Goal: Browse casually

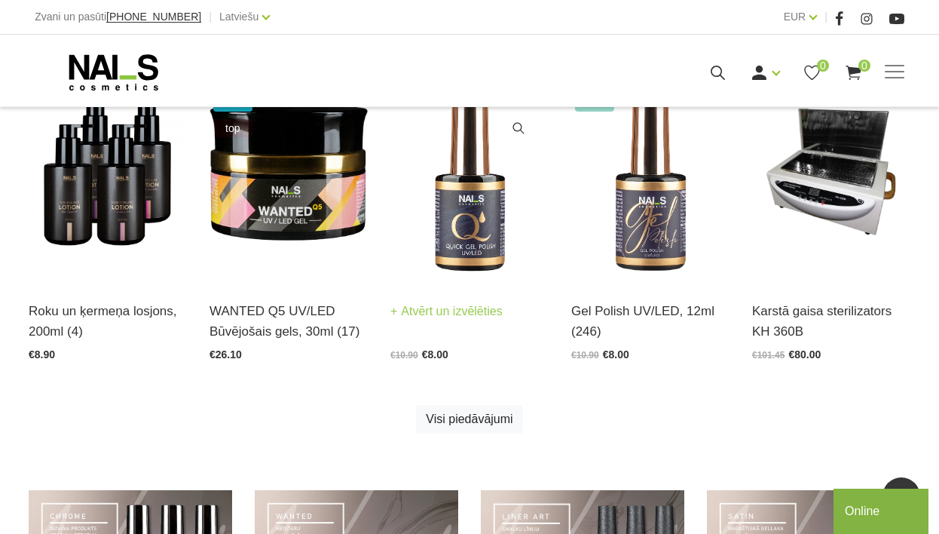
scroll to position [136, 0]
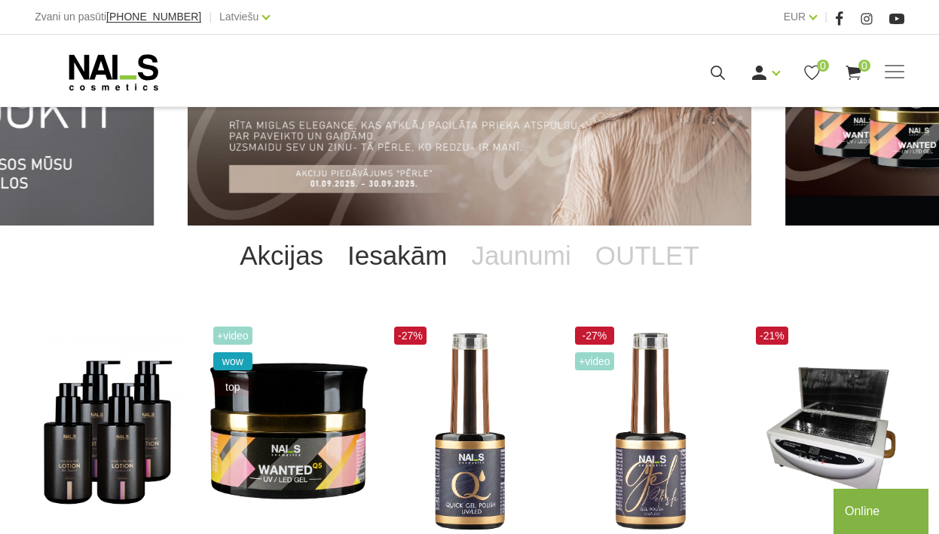
click at [400, 245] on link "Iesakām" at bounding box center [398, 255] width 124 height 60
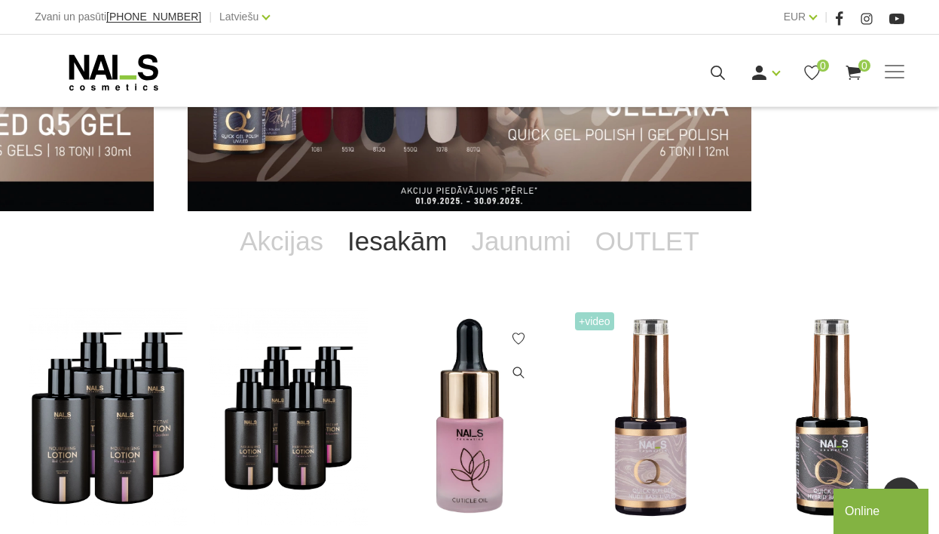
scroll to position [42, 0]
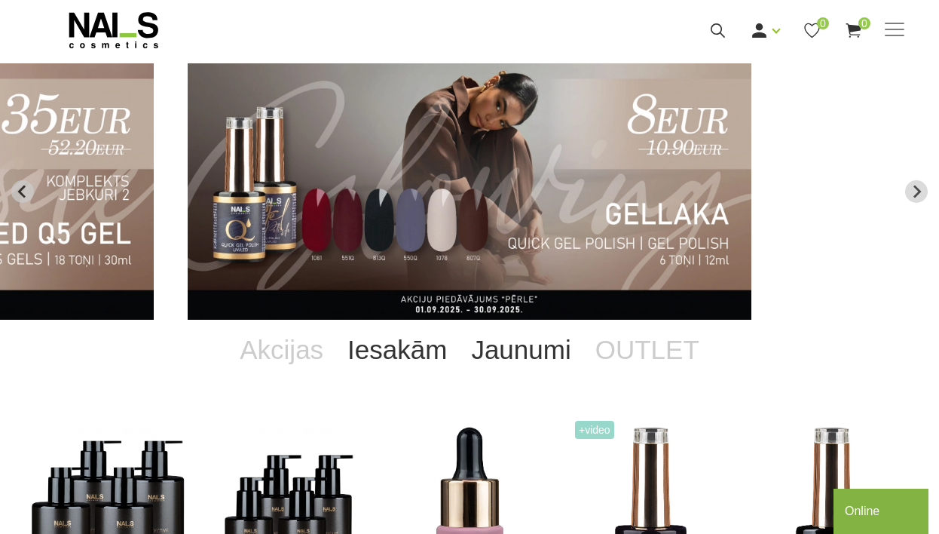
click at [477, 338] on link "Jaunumi" at bounding box center [521, 350] width 124 height 60
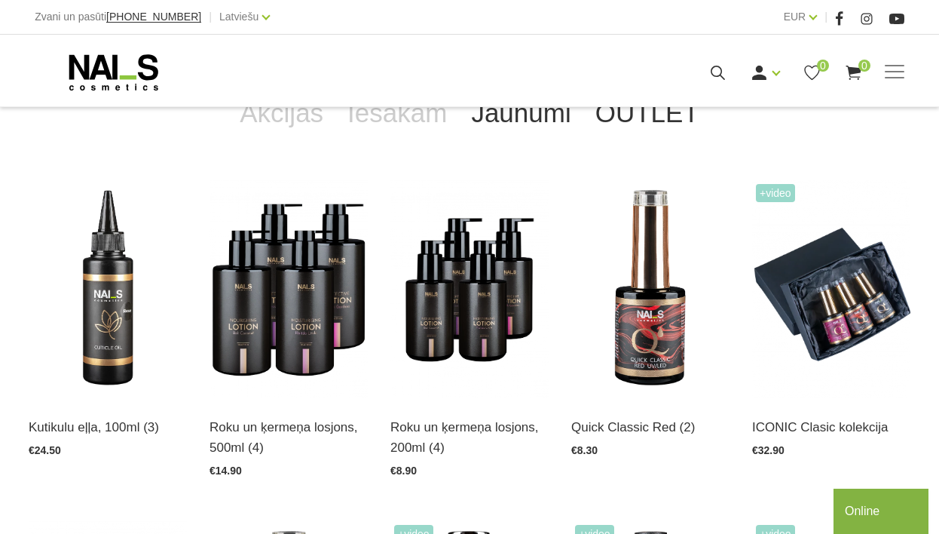
scroll to position [286, 0]
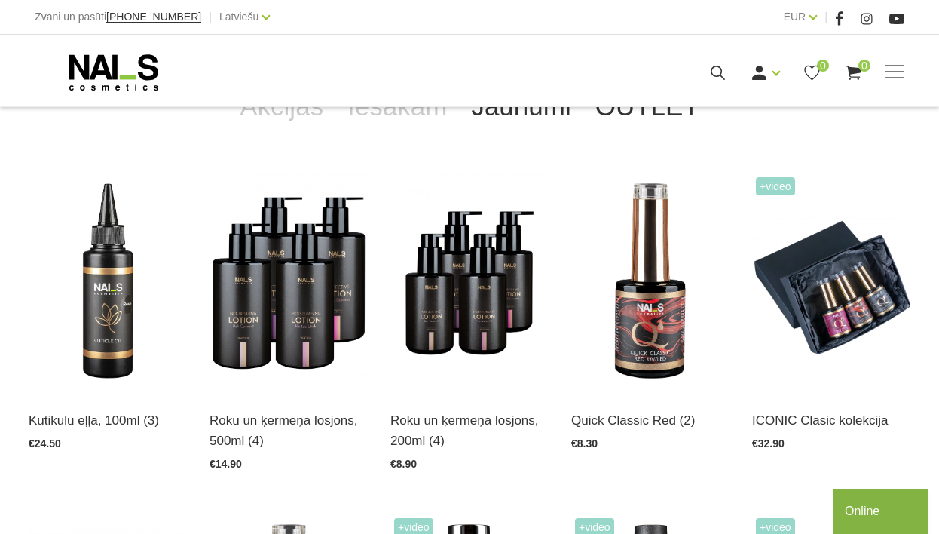
click at [660, 112] on link "OUTLET" at bounding box center [648, 106] width 128 height 60
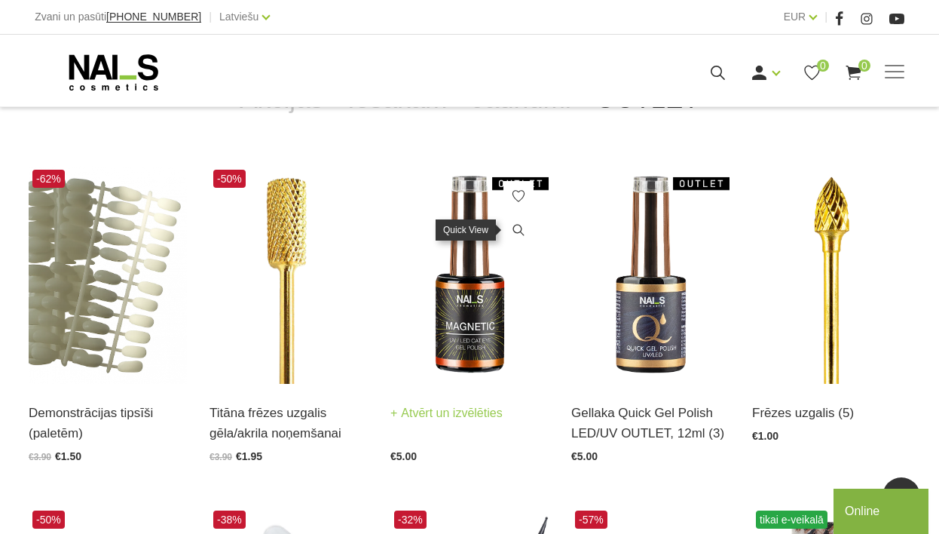
scroll to position [229, 0]
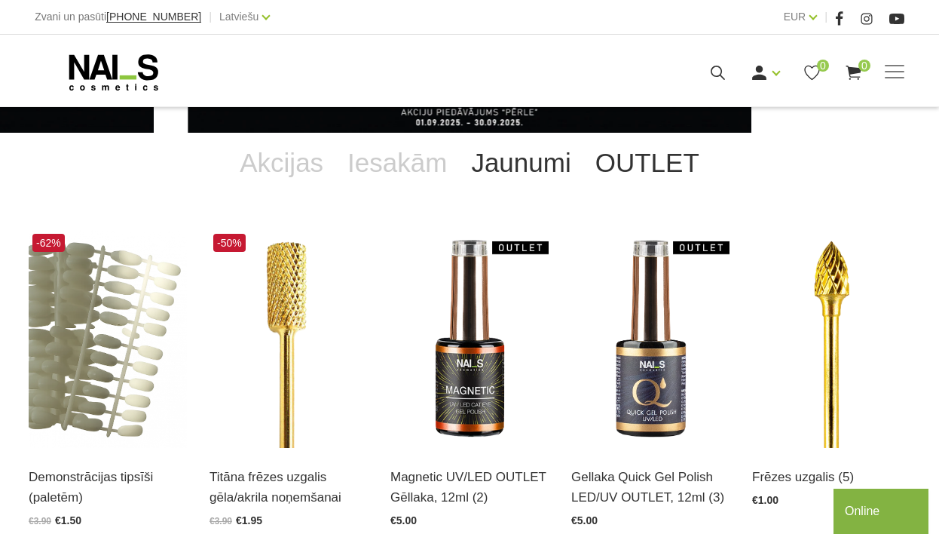
click at [494, 165] on link "Jaunumi" at bounding box center [521, 163] width 124 height 60
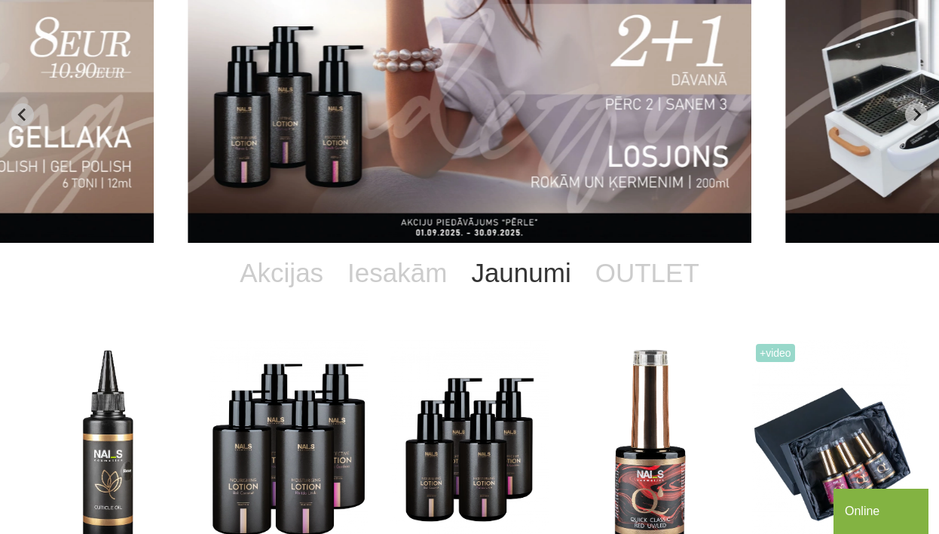
scroll to position [0, 0]
